Goal: Task Accomplishment & Management: Use online tool/utility

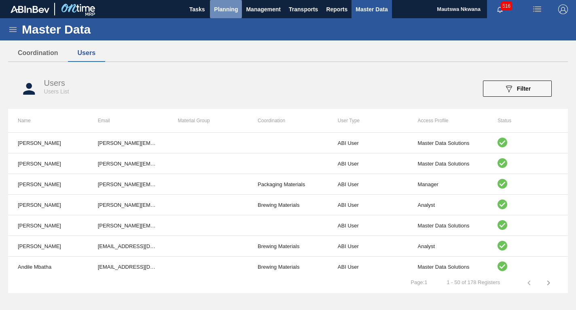
click at [228, 6] on span "Planning" at bounding box center [226, 9] width 24 height 10
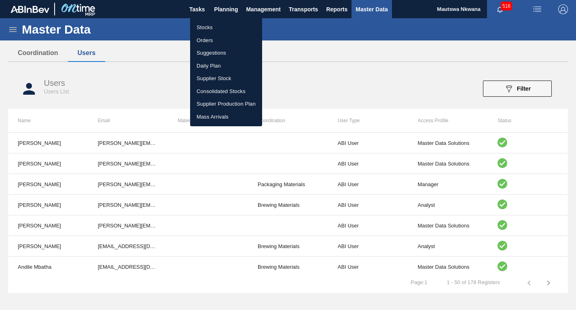
click at [206, 53] on li "Suggestions" at bounding box center [226, 53] width 72 height 13
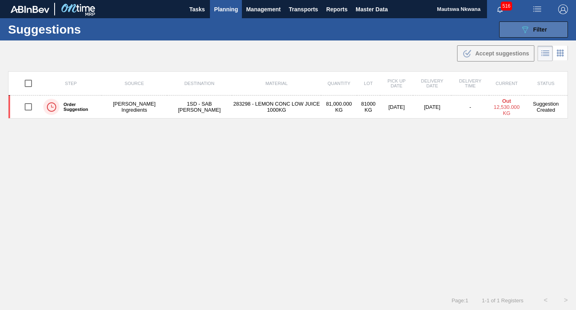
click at [537, 28] on span "Filter" at bounding box center [540, 29] width 14 height 6
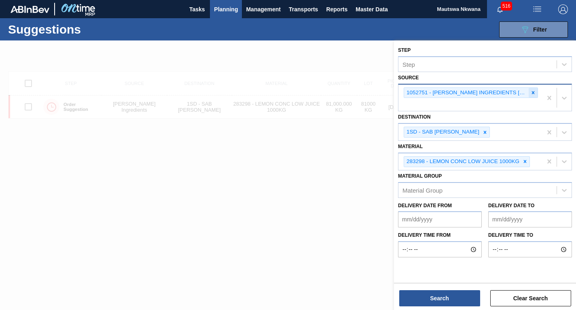
click at [533, 89] on div at bounding box center [533, 93] width 9 height 10
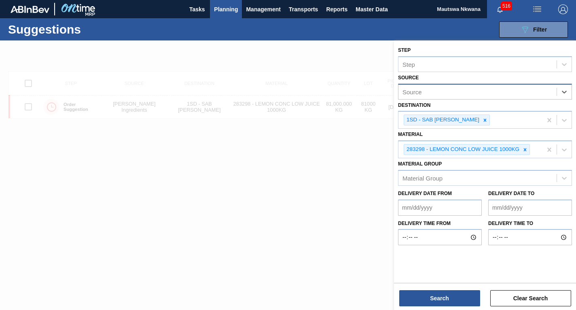
click at [478, 95] on div "Source" at bounding box center [478, 92] width 158 height 12
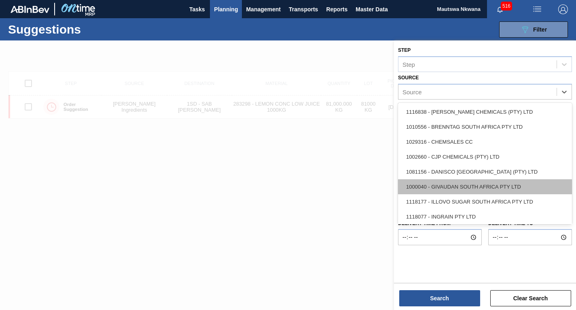
scroll to position [121, 0]
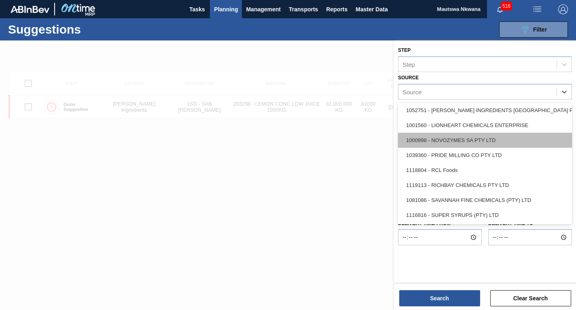
click at [448, 137] on div "1000998 - NOVOZYMES SA PTY LTD" at bounding box center [485, 140] width 174 height 15
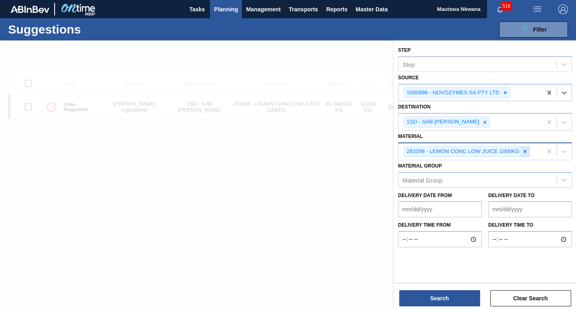
click at [526, 151] on icon at bounding box center [525, 151] width 3 height 3
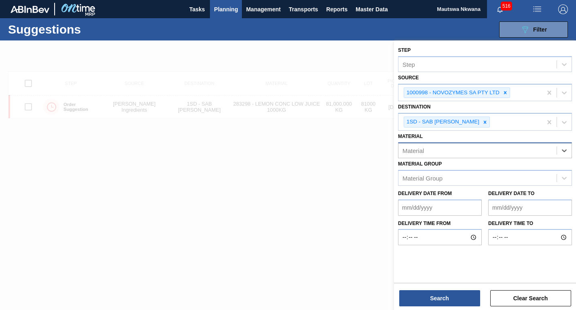
click at [471, 153] on div "Material" at bounding box center [478, 150] width 158 height 12
type input "279682"
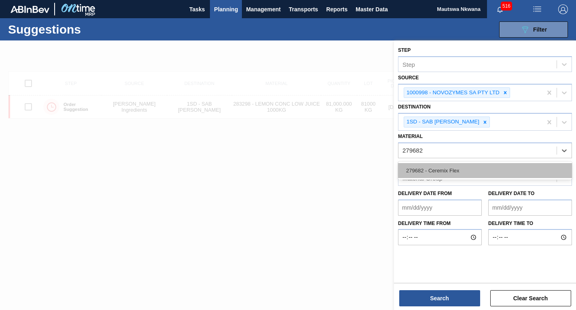
click at [452, 168] on div "279682 - Ceremix Flex" at bounding box center [485, 170] width 174 height 15
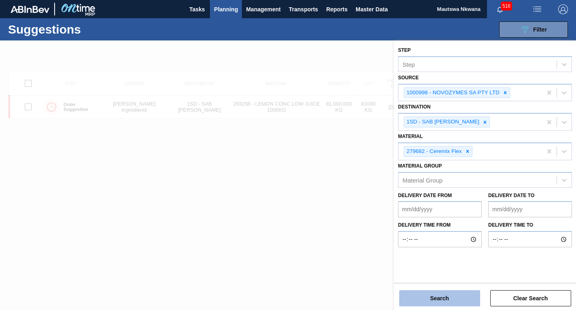
click at [459, 297] on button "Search" at bounding box center [439, 298] width 81 height 16
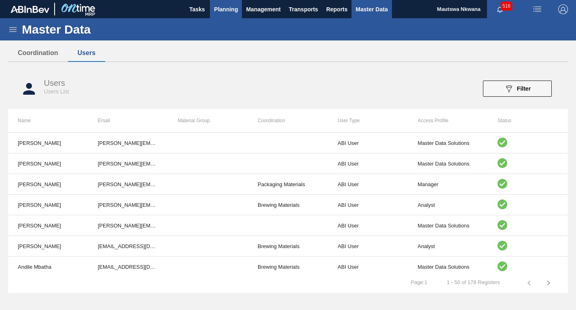
click at [215, 8] on span "Planning" at bounding box center [226, 9] width 24 height 10
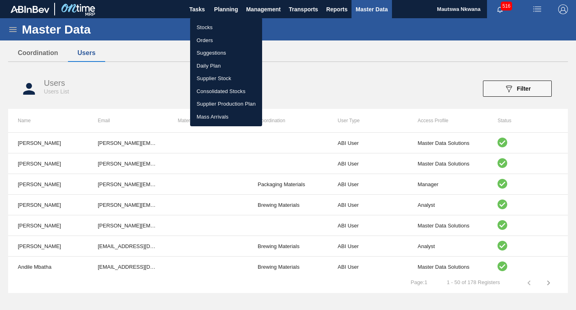
click at [207, 52] on li "Suggestions" at bounding box center [226, 53] width 72 height 13
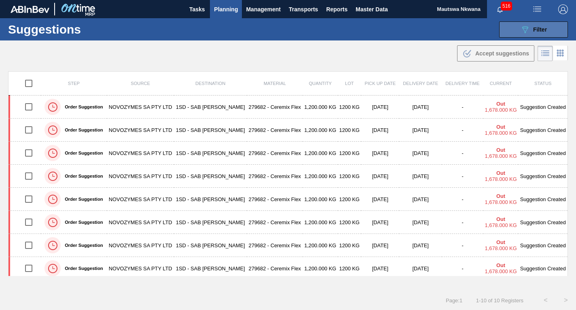
click at [533, 31] on span "Filter" at bounding box center [540, 29] width 14 height 6
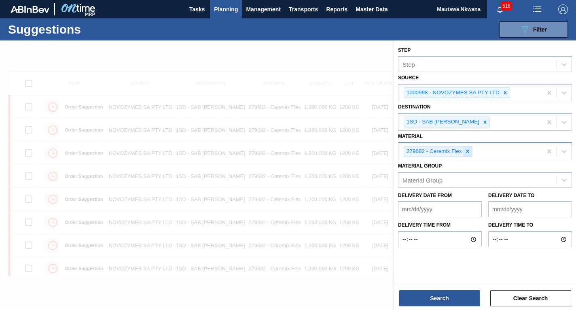
click at [467, 150] on icon at bounding box center [468, 152] width 6 height 6
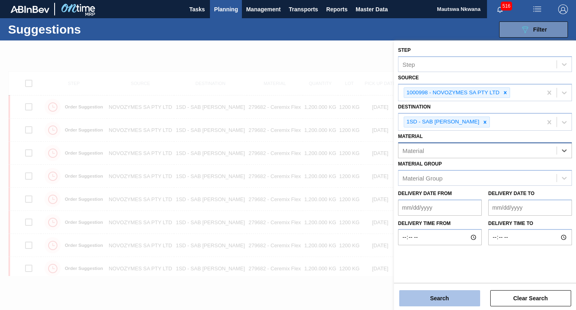
click at [451, 296] on button "Search" at bounding box center [439, 298] width 81 height 16
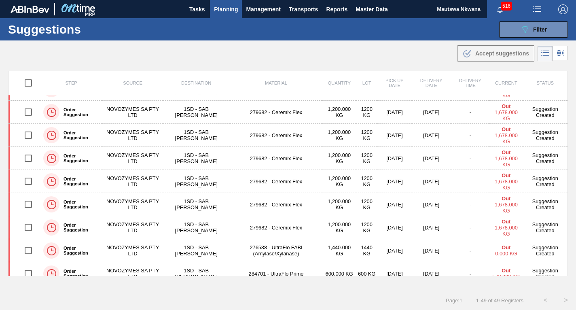
scroll to position [324, 0]
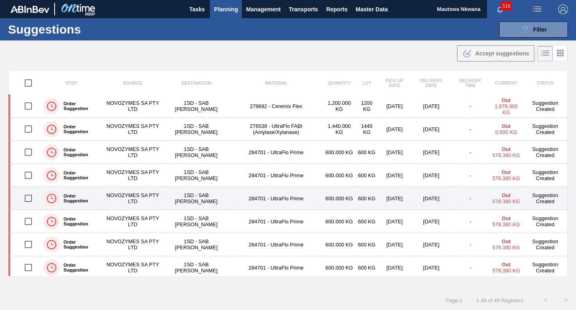
click at [23, 197] on input "checkbox" at bounding box center [28, 198] width 17 height 17
checkbox input "true"
click at [138, 197] on td "NOVOZYMES SA PTY LTD" at bounding box center [132, 198] width 60 height 23
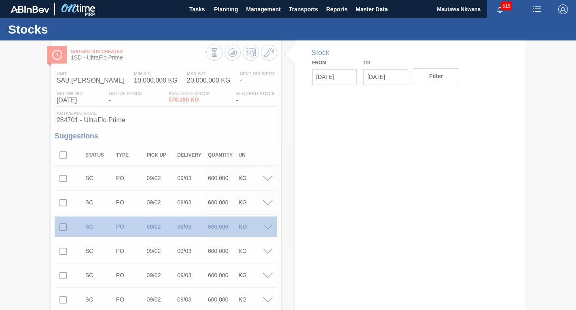
type input "[DATE]"
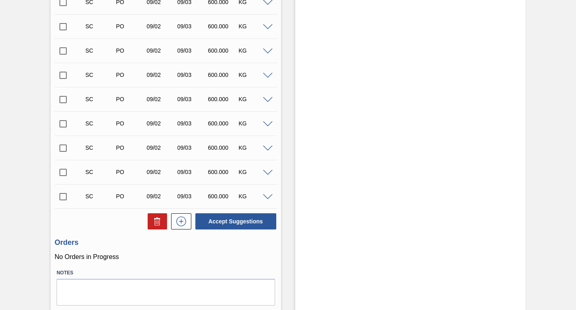
scroll to position [782, 0]
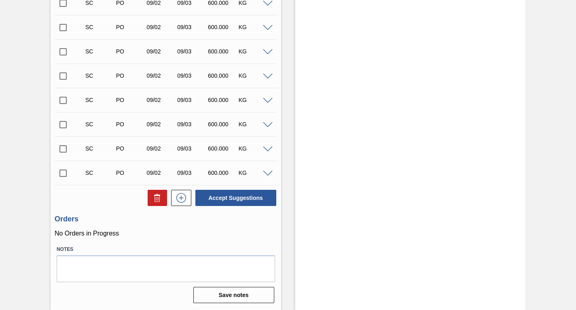
click at [62, 173] on input "checkbox" at bounding box center [63, 173] width 17 height 17
click at [266, 172] on span at bounding box center [268, 174] width 10 height 6
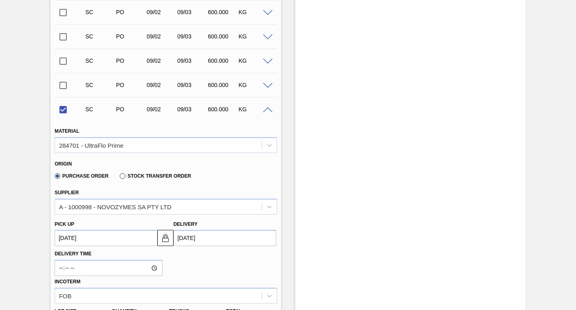
scroll to position [863, 0]
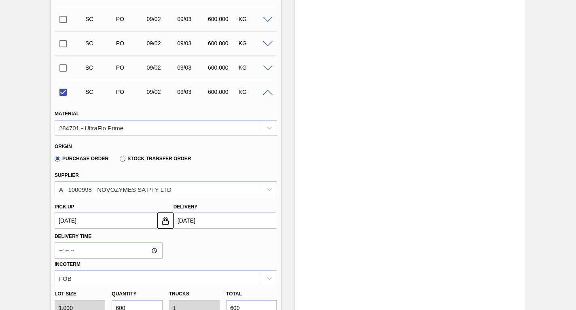
click at [123, 217] on up3239437550 "[DATE]" at bounding box center [106, 220] width 103 height 16
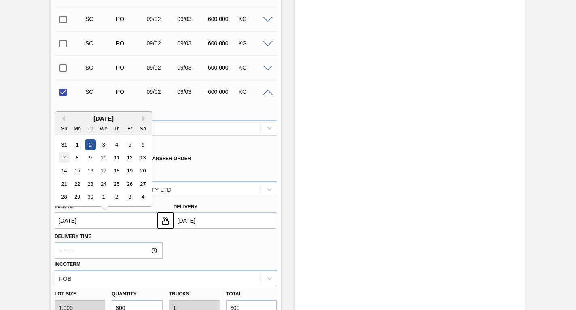
click at [63, 156] on div "7" at bounding box center [64, 157] width 11 height 11
checkbox input "false"
type up3239437550 "[DATE]"
type input "[DATE]"
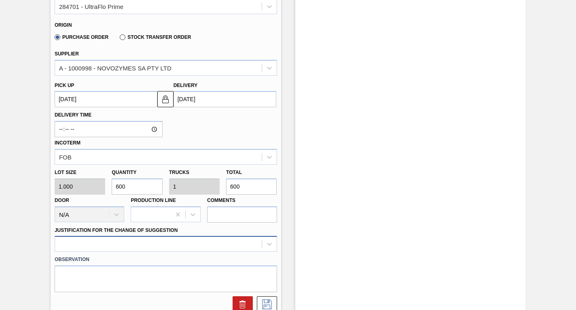
click at [116, 244] on div at bounding box center [166, 244] width 223 height 16
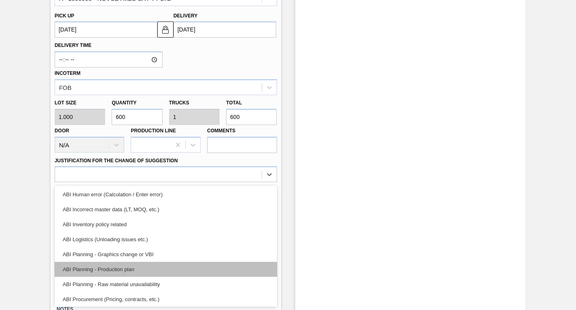
click at [111, 270] on div "ABI Planning - Production plan" at bounding box center [166, 269] width 223 height 15
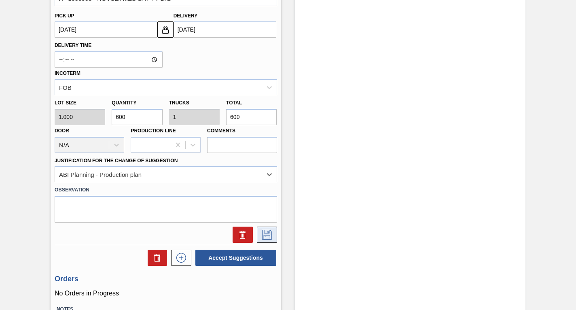
click at [266, 234] on icon at bounding box center [267, 235] width 13 height 10
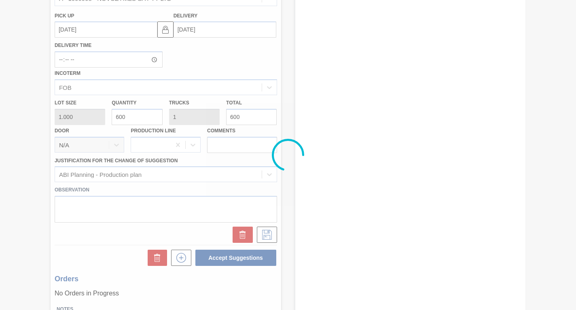
scroll to position [782, 0]
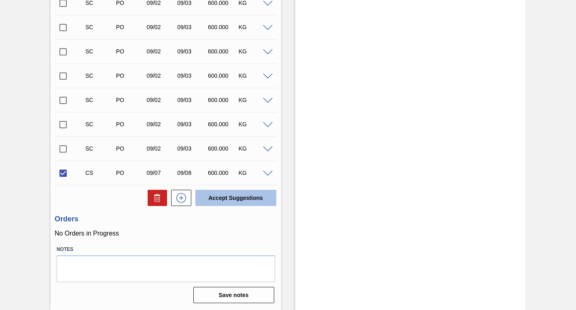
click at [241, 200] on button "Accept Suggestions" at bounding box center [235, 198] width 81 height 16
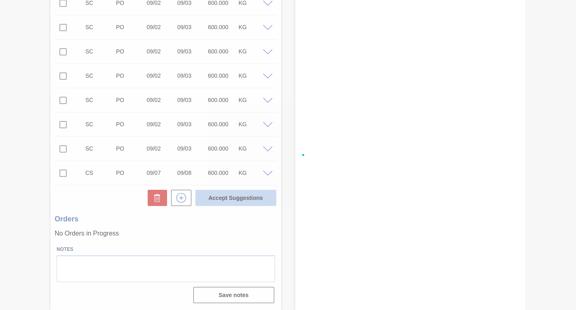
checkbox input "false"
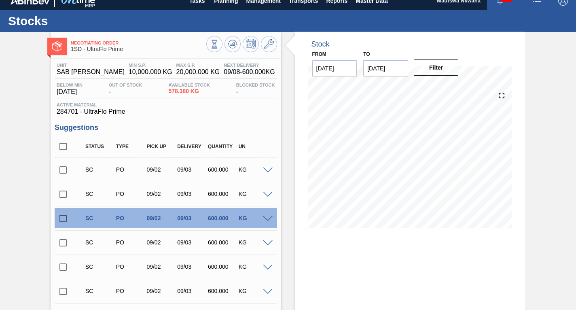
scroll to position [0, 0]
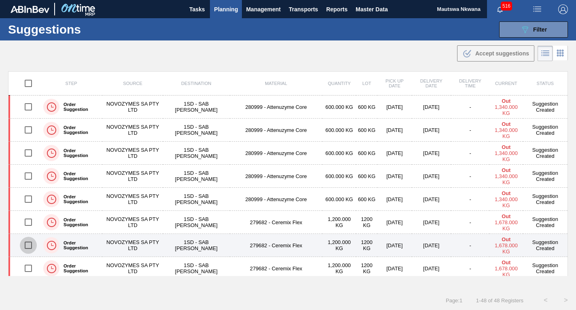
click at [28, 246] on input "checkbox" at bounding box center [28, 245] width 17 height 17
checkbox input "true"
click at [142, 239] on td "NOVOZYMES SA PTY LTD" at bounding box center [132, 245] width 60 height 23
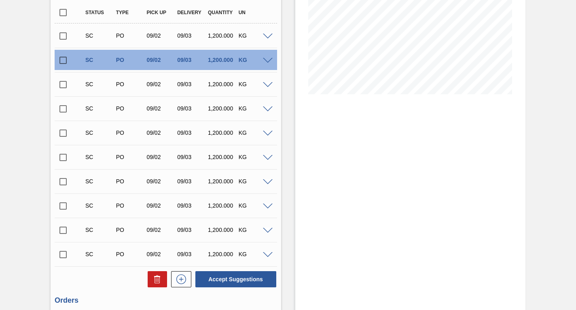
scroll to position [224, 0]
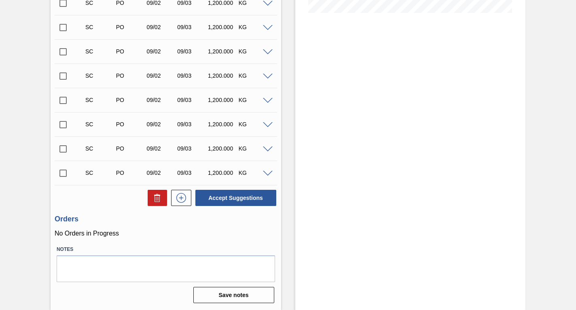
click at [64, 172] on input "checkbox" at bounding box center [63, 173] width 17 height 17
click at [268, 172] on span at bounding box center [268, 174] width 10 height 6
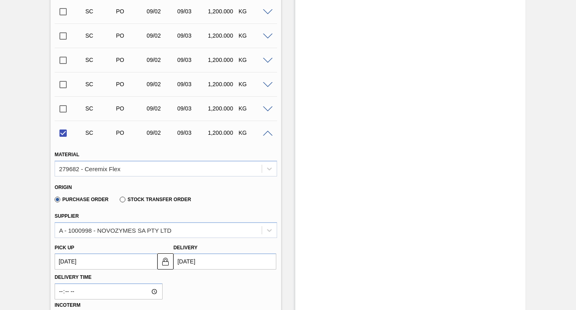
scroll to position [264, 0]
click at [106, 261] on up3239417126 "[DATE]" at bounding box center [106, 261] width 103 height 16
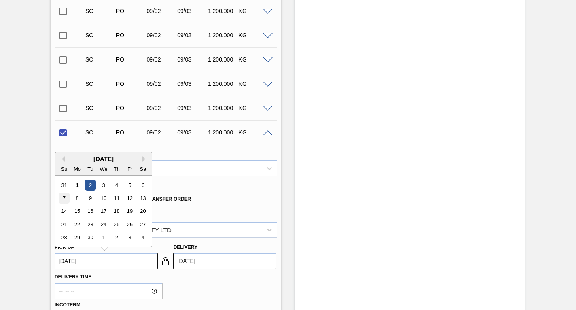
click at [64, 197] on div "7" at bounding box center [64, 198] width 11 height 11
checkbox input "false"
type up3239417126 "[DATE]"
type input "[DATE]"
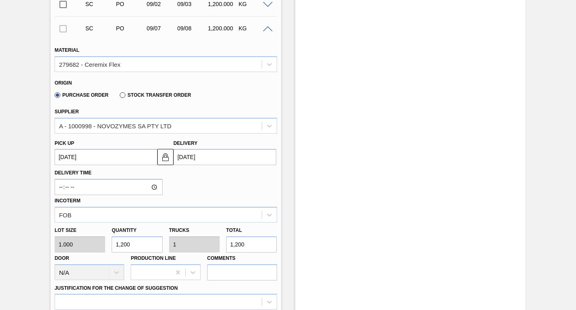
scroll to position [426, 0]
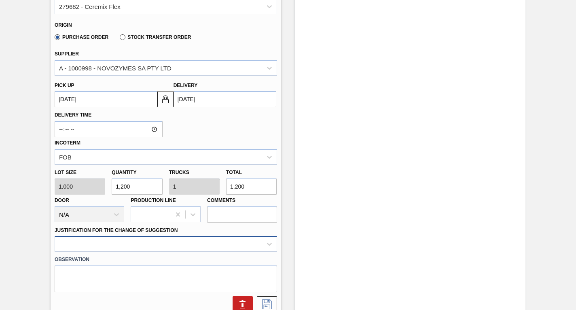
click at [119, 242] on div at bounding box center [166, 244] width 223 height 16
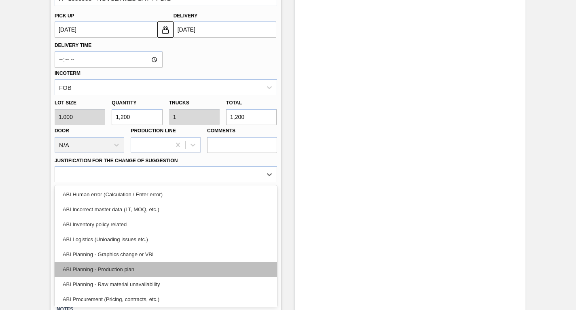
click at [103, 271] on div "ABI Planning - Production plan" at bounding box center [166, 269] width 223 height 15
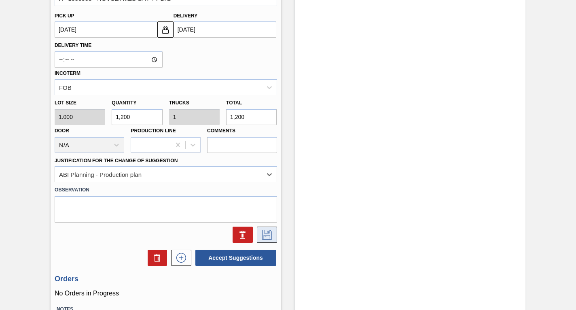
click at [267, 233] on icon at bounding box center [267, 235] width 13 height 10
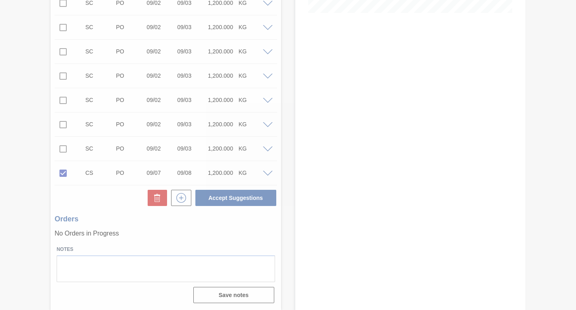
scroll to position [224, 0]
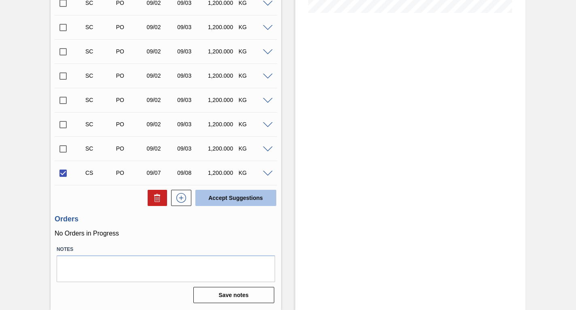
click at [240, 195] on button "Accept Suggestions" at bounding box center [235, 198] width 81 height 16
checkbox input "false"
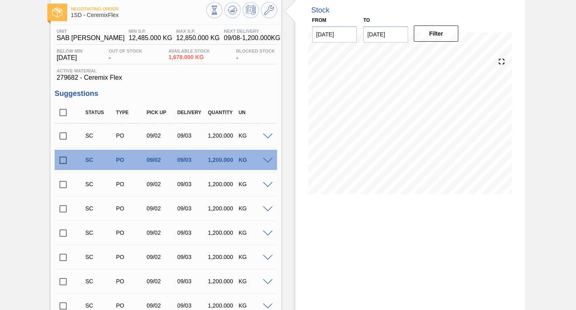
scroll to position [0, 0]
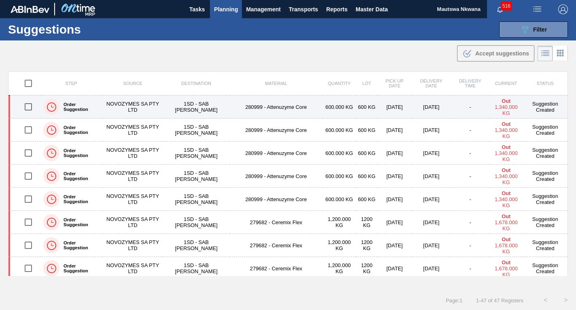
click at [28, 107] on input "checkbox" at bounding box center [28, 106] width 17 height 17
checkbox input "true"
click at [130, 103] on td "NOVOZYMES SA PTY LTD" at bounding box center [132, 107] width 60 height 23
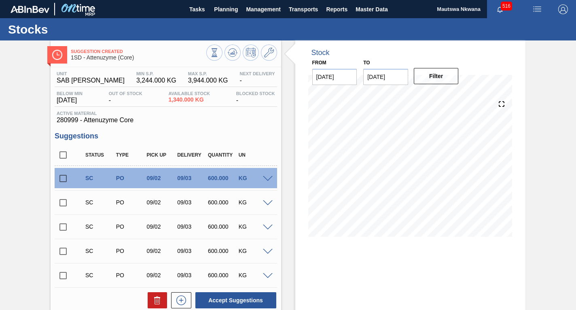
click at [62, 275] on input "checkbox" at bounding box center [63, 275] width 17 height 17
click at [268, 276] on span at bounding box center [268, 276] width 10 height 6
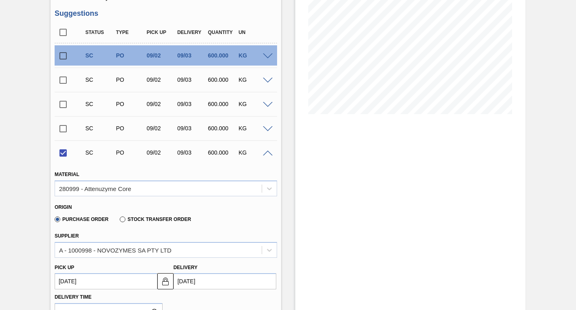
scroll to position [162, 0]
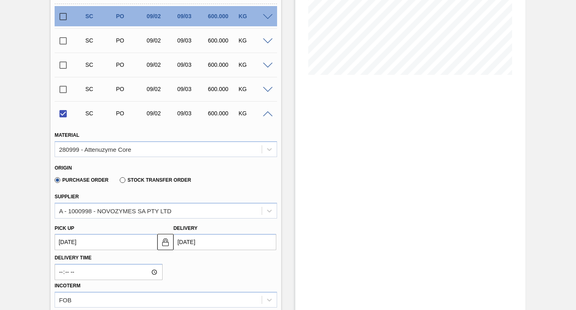
click at [102, 241] on up3239417110 "[DATE]" at bounding box center [106, 242] width 103 height 16
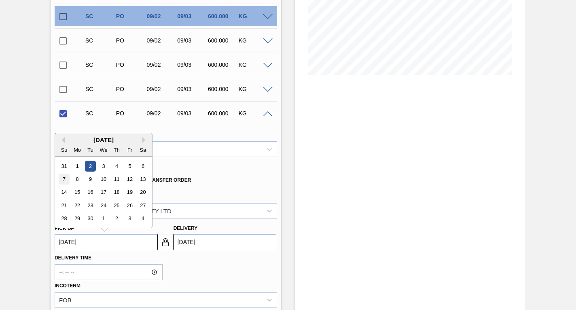
click at [62, 179] on div "7" at bounding box center [64, 179] width 11 height 11
checkbox input "false"
type up3239417110 "[DATE]"
type input "[DATE]"
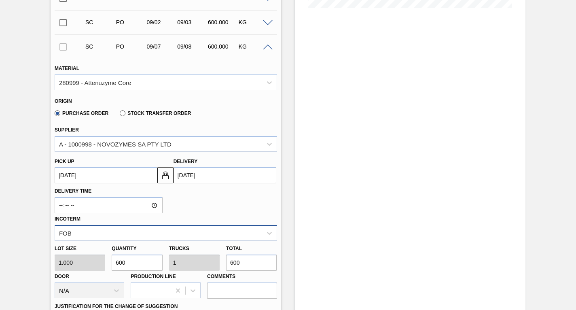
scroll to position [283, 0]
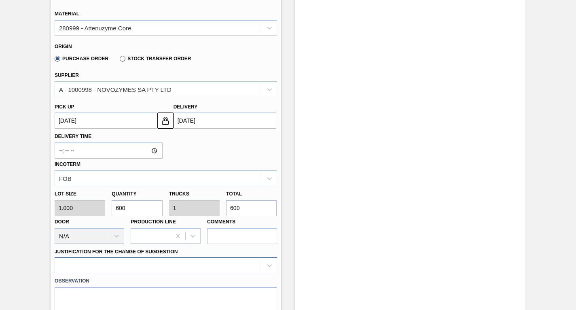
click at [144, 265] on div at bounding box center [166, 265] width 223 height 16
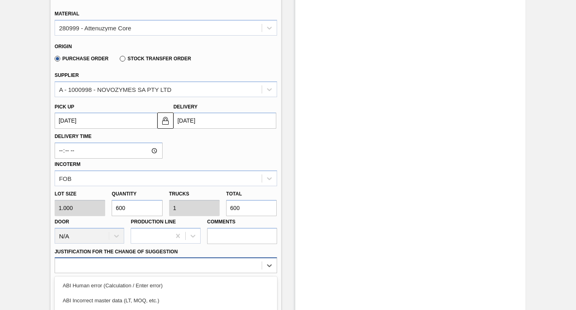
scroll to position [374, 0]
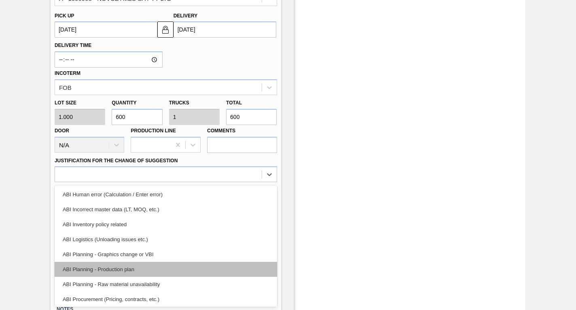
click at [101, 272] on div "ABI Planning - Production plan" at bounding box center [166, 269] width 223 height 15
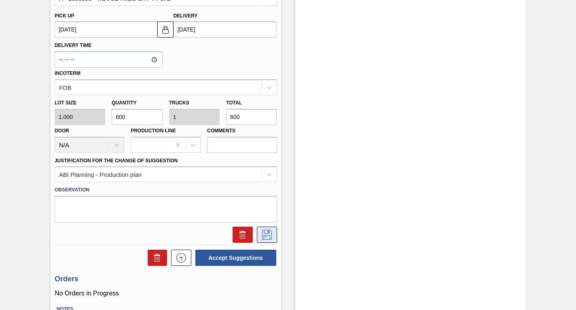
click at [264, 234] on icon at bounding box center [267, 235] width 13 height 10
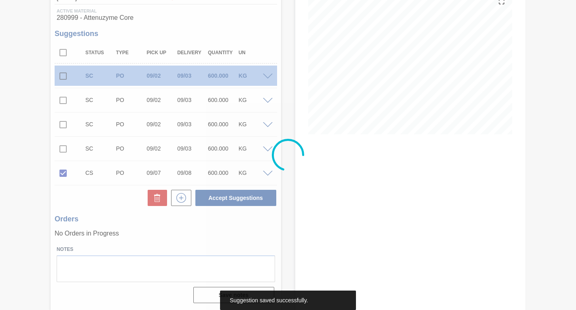
scroll to position [102, 0]
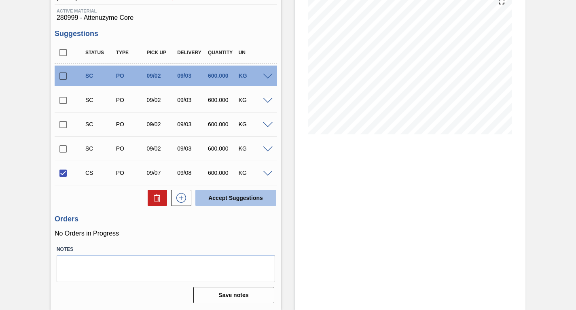
click at [237, 198] on button "Accept Suggestions" at bounding box center [235, 198] width 81 height 16
checkbox input "false"
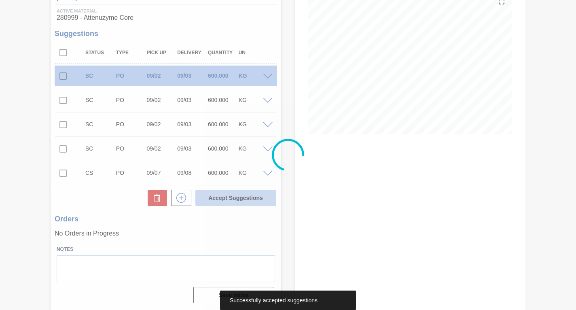
scroll to position [92, 0]
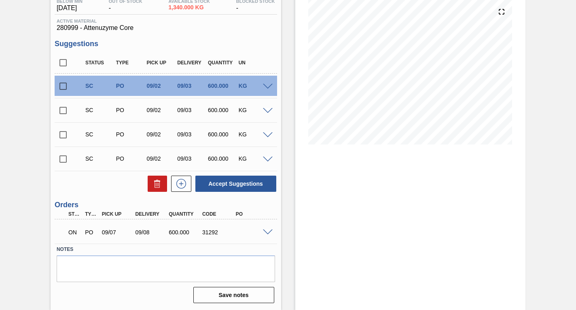
click at [62, 157] on input "checkbox" at bounding box center [63, 159] width 17 height 17
click at [265, 158] on span at bounding box center [268, 160] width 10 height 6
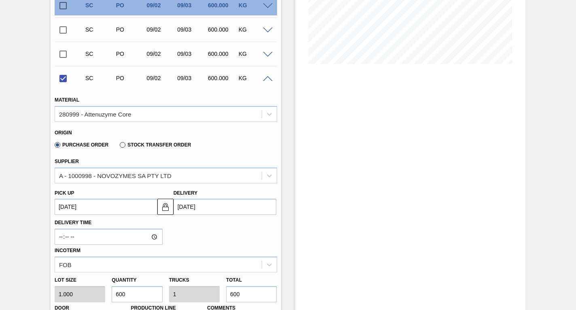
scroll to position [173, 0]
click at [111, 204] on up3239417109 "[DATE]" at bounding box center [106, 206] width 103 height 16
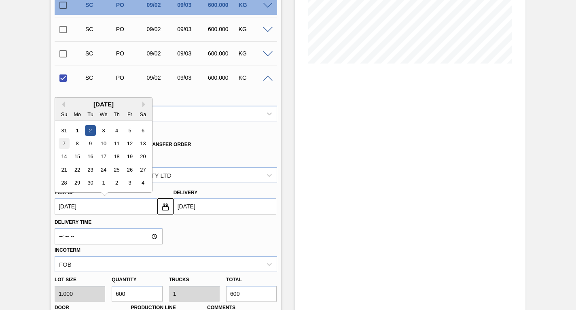
click at [64, 145] on div "7" at bounding box center [64, 143] width 11 height 11
checkbox input "false"
type up3239417109 "[DATE]"
type input "[DATE]"
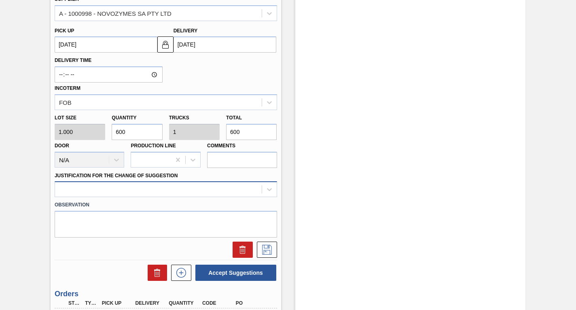
click at [119, 184] on div "Material 280999 - Attenuzyme Core Origin Purchase Order Stock Transfer Order Su…" at bounding box center [166, 92] width 223 height 332
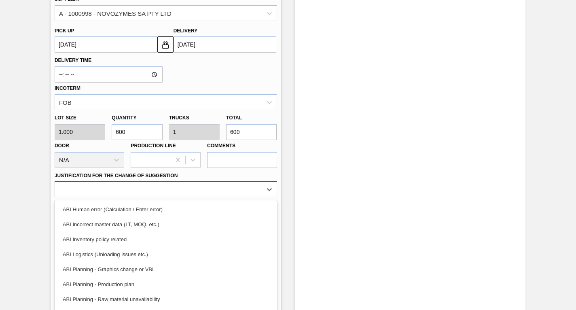
scroll to position [350, 0]
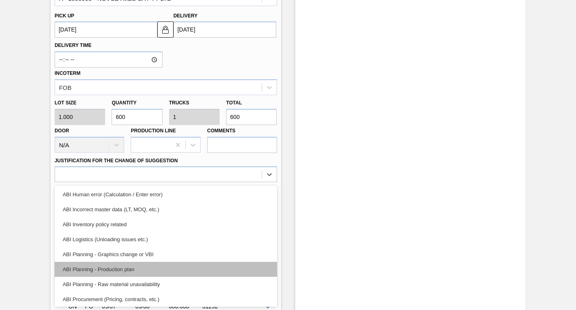
click at [87, 271] on div "ABI Planning - Production plan" at bounding box center [166, 269] width 223 height 15
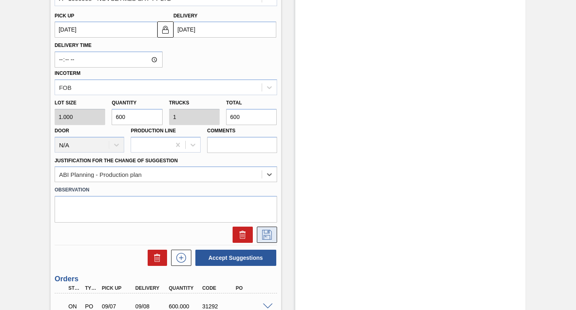
click at [268, 235] on icon at bounding box center [267, 235] width 10 height 10
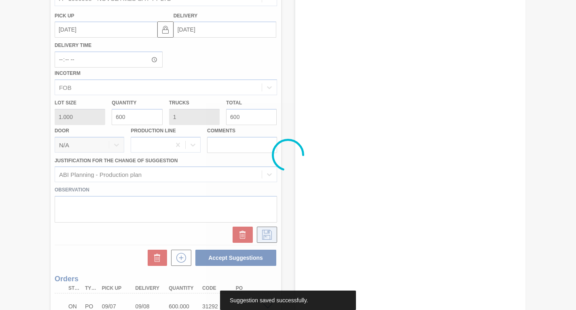
scroll to position [92, 0]
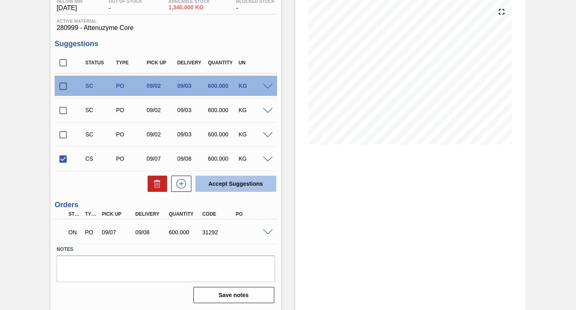
click at [224, 183] on button "Accept Suggestions" at bounding box center [235, 184] width 81 height 16
checkbox input "false"
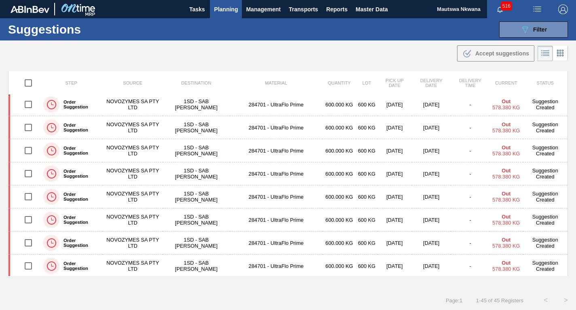
scroll to position [858, 0]
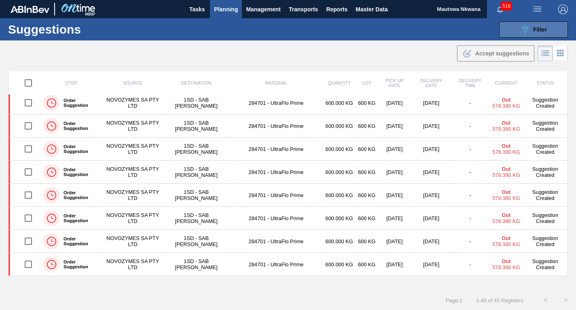
click at [538, 26] on span "Filter" at bounding box center [540, 29] width 14 height 6
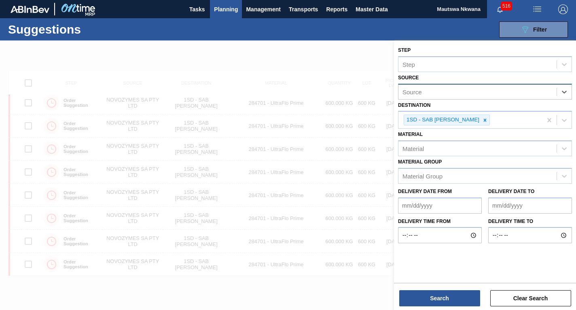
click at [463, 94] on div "Source" at bounding box center [478, 92] width 158 height 12
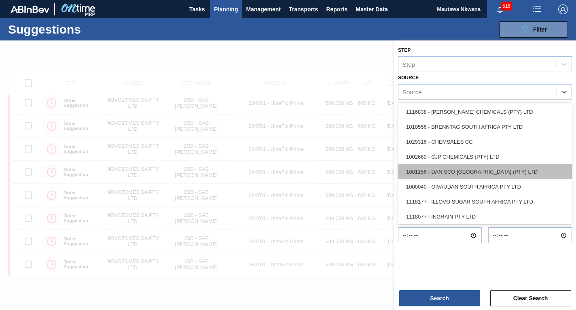
click at [454, 170] on div "1081156 - DANISCO [GEOGRAPHIC_DATA] (PTY) LTD" at bounding box center [485, 171] width 174 height 15
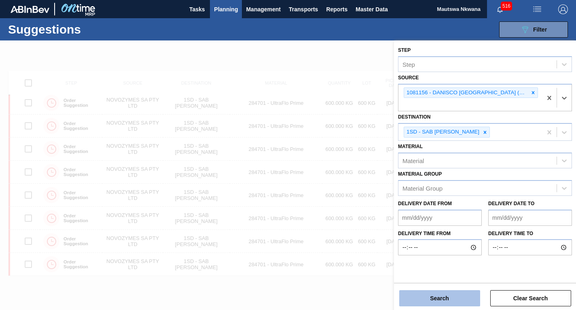
click at [439, 297] on button "Search" at bounding box center [439, 298] width 81 height 16
